Goal: Information Seeking & Learning: Learn about a topic

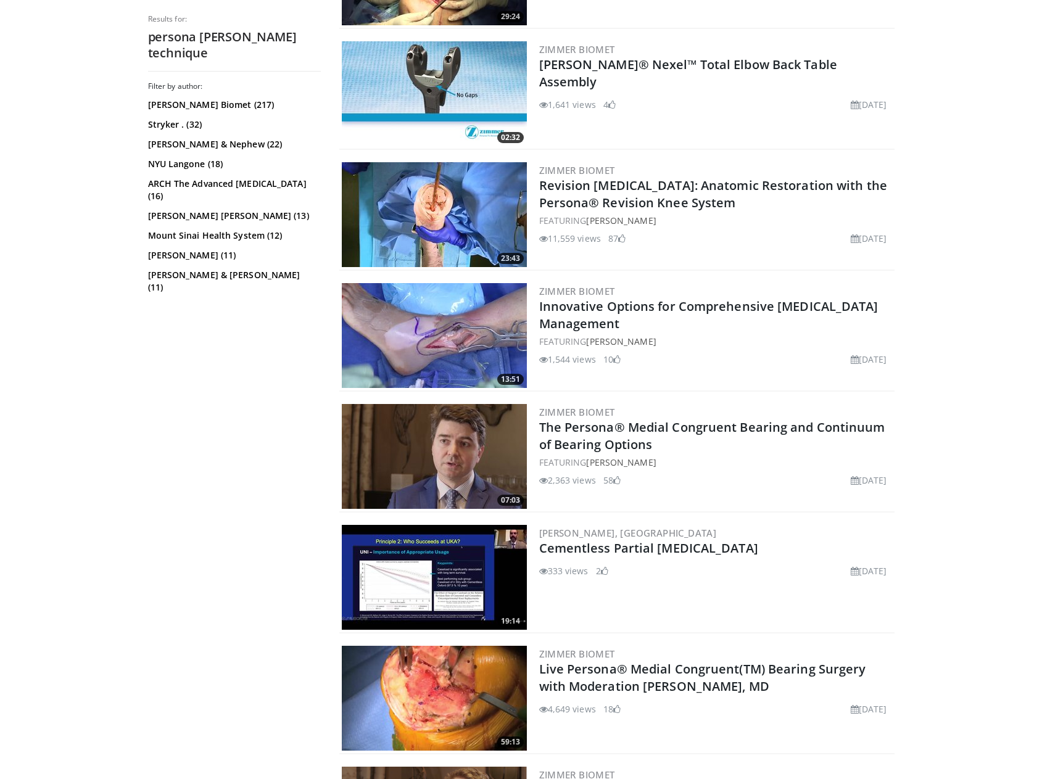
scroll to position [432, 0]
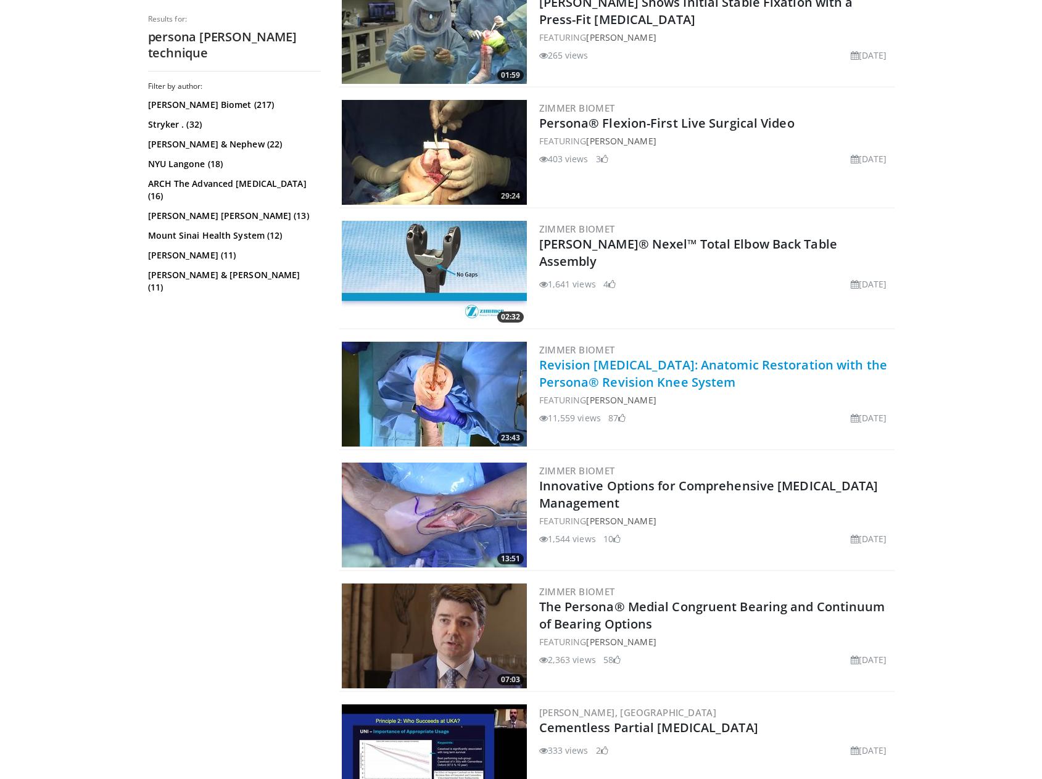
click at [653, 376] on link "Revision Knee Arthroplasty: Anatomic Restoration with the Persona® Revision Kne…" at bounding box center [713, 374] width 348 height 34
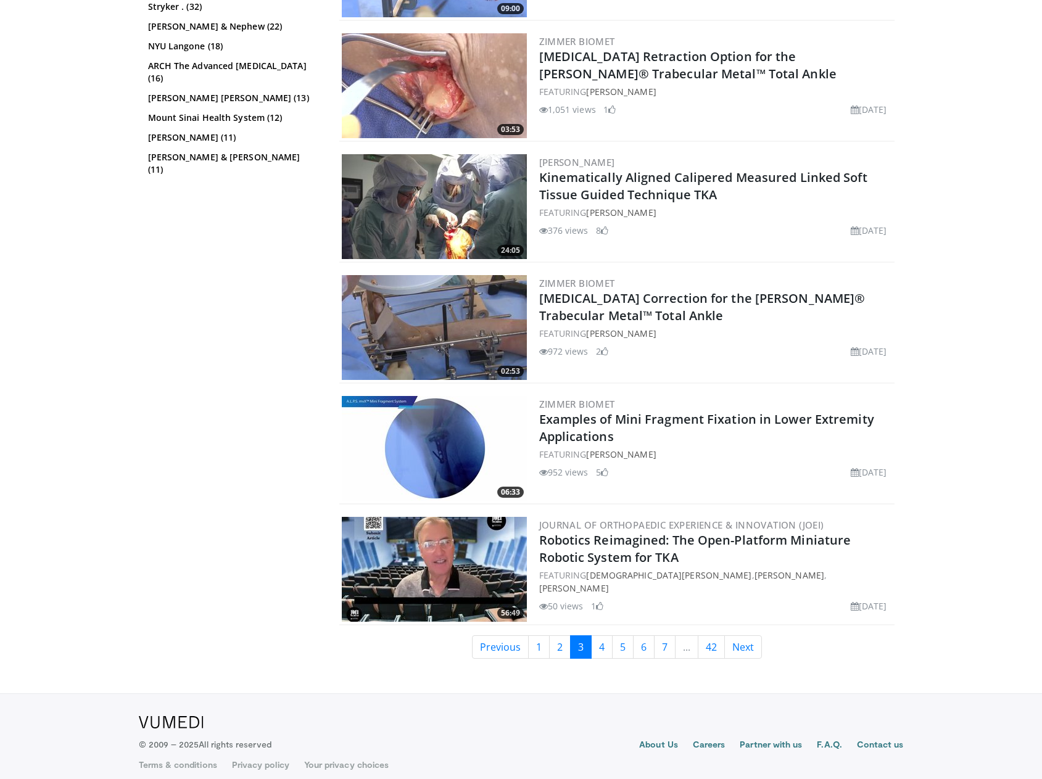
scroll to position [2566, 0]
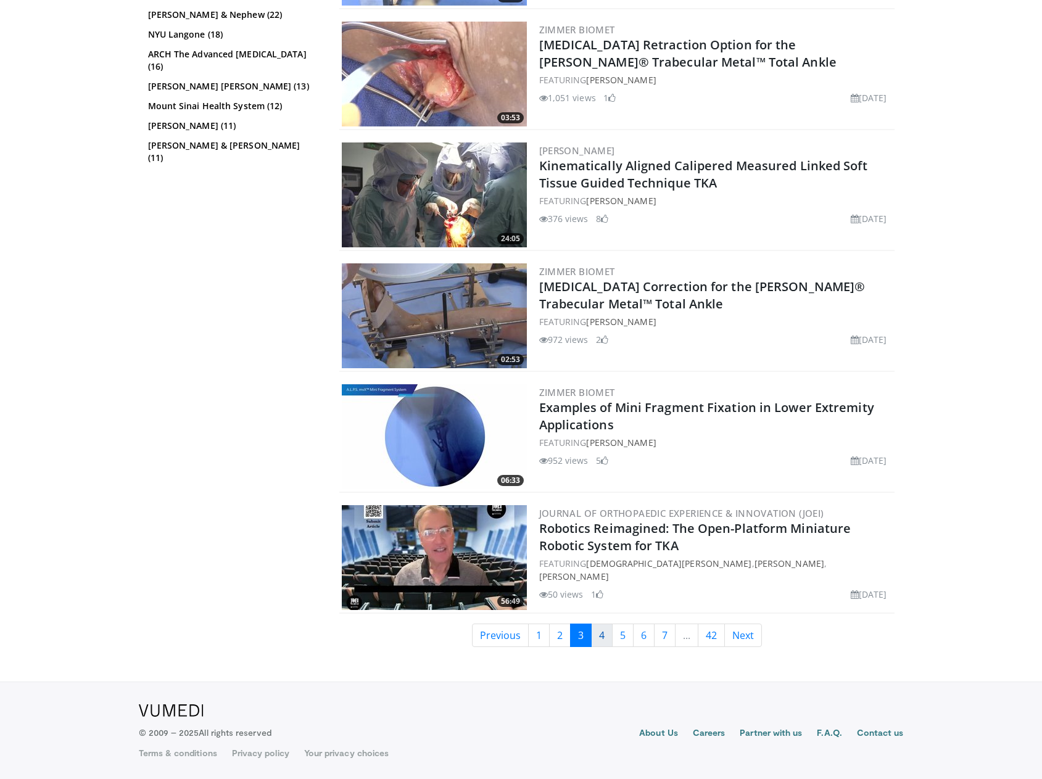
click at [596, 633] on link "4" at bounding box center [602, 635] width 22 height 23
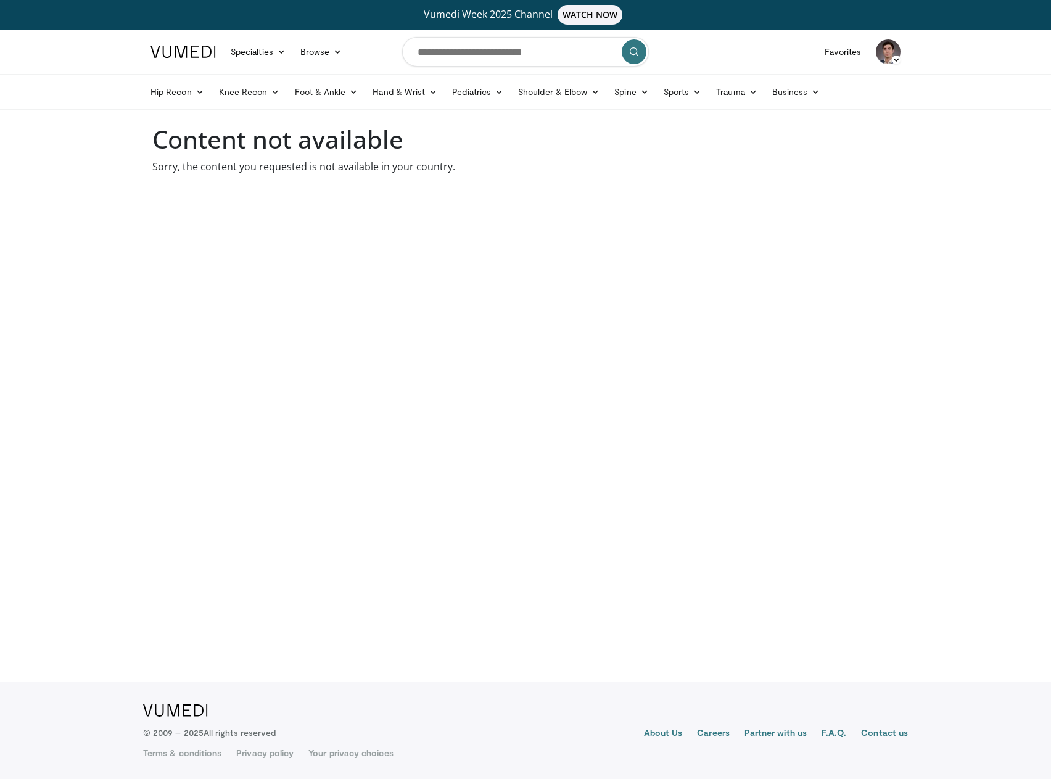
drag, startPoint x: 386, startPoint y: 38, endPoint x: 391, endPoint y: 45, distance: 8.9
